Goal: Navigation & Orientation: Understand site structure

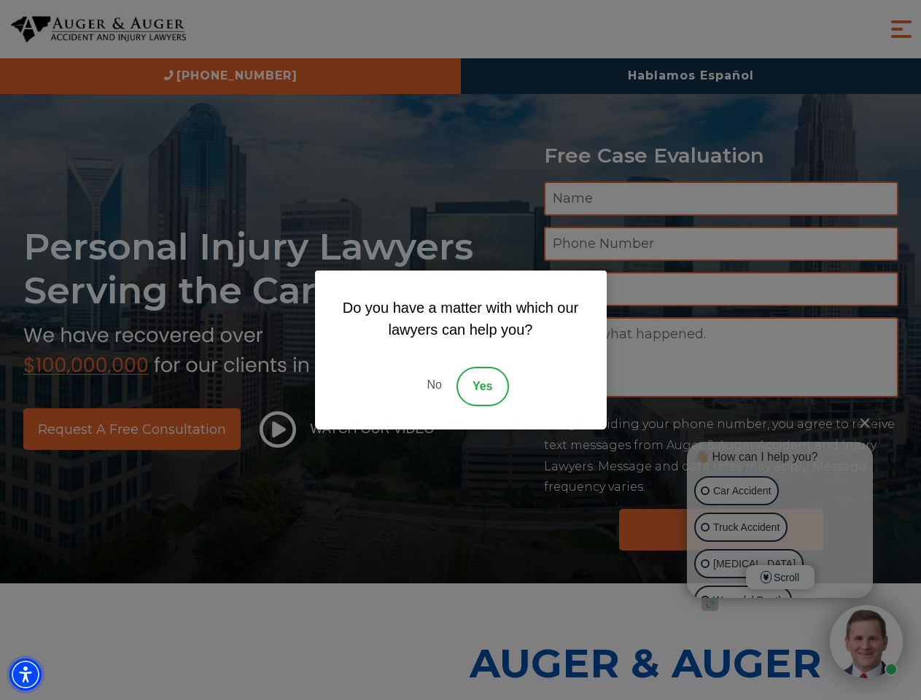
click at [26, 674] on img "Accessibility Menu" at bounding box center [25, 674] width 32 height 32
